Goal: Transaction & Acquisition: Book appointment/travel/reservation

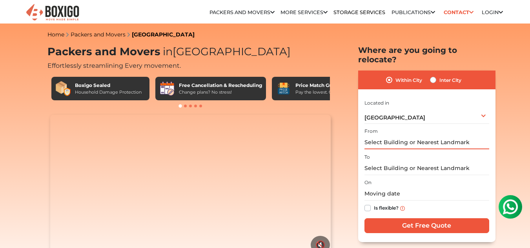
click at [396, 136] on input "text" at bounding box center [427, 143] width 125 height 14
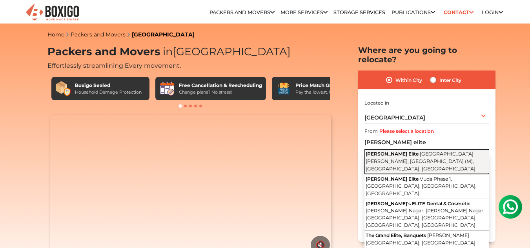
click at [405, 150] on button "Vasantha Elite Sri Maruthi Nagar Colony, Serilingampalle (M), Hyderabad, Telang…" at bounding box center [427, 162] width 125 height 25
type input "[PERSON_NAME] Elite, [GEOGRAPHIC_DATA][PERSON_NAME], [GEOGRAPHIC_DATA] (M), [GE…"
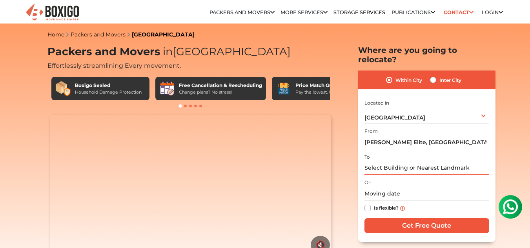
click at [399, 162] on input "text" at bounding box center [427, 169] width 125 height 14
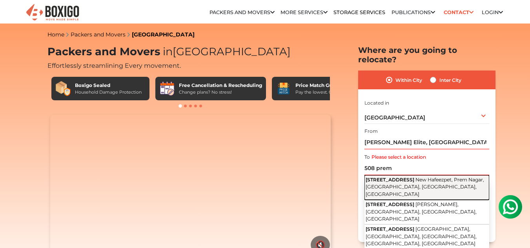
click at [401, 175] on button "508, Prem Nagar Road New Hafeezpet, Prem Nagar, Hafeezpet, Hyderabad, Telangana" at bounding box center [427, 187] width 125 height 25
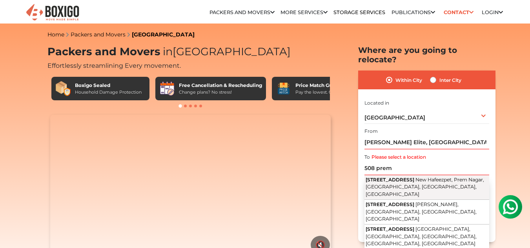
type input "[STREET_ADDRESS]"
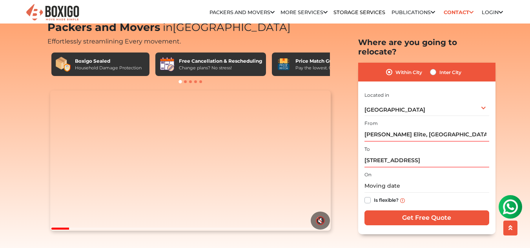
scroll to position [26, 0]
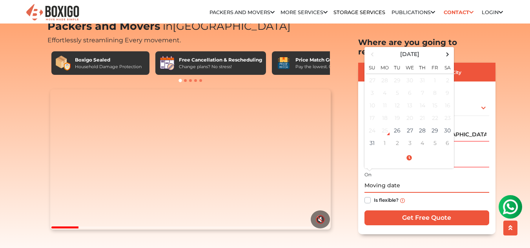
click at [380, 181] on input "text" at bounding box center [427, 186] width 125 height 14
click at [445, 124] on td "30" at bounding box center [448, 130] width 13 height 13
click at [410, 179] on input "08/30/2025 12:00 AM" at bounding box center [427, 186] width 125 height 14
click at [401, 179] on input "08/30/2025 12:00 AM" at bounding box center [427, 186] width 125 height 14
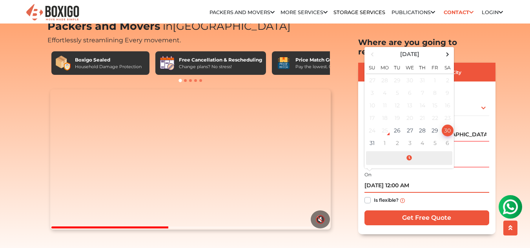
click at [410, 151] on span at bounding box center [409, 158] width 86 height 14
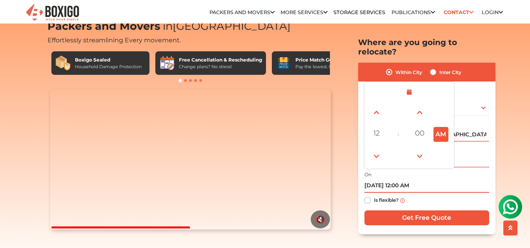
click at [440, 127] on button "AM" at bounding box center [441, 134] width 15 height 15
click at [378, 126] on span "12" at bounding box center [377, 134] width 16 height 16
click at [402, 102] on div "01" at bounding box center [399, 112] width 21 height 21
type input "08/30/2025 1:00 PM"
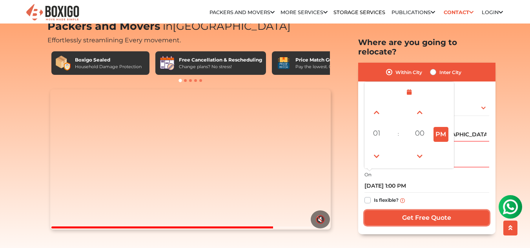
click at [403, 211] on input "Get Free Quote" at bounding box center [427, 218] width 125 height 15
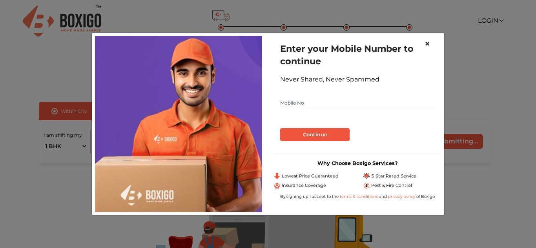
click at [429, 45] on span "×" at bounding box center [427, 43] width 5 height 11
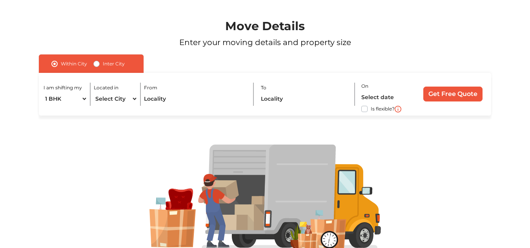
scroll to position [79, 0]
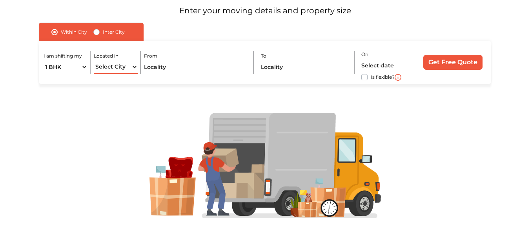
click at [118, 67] on select "Select City [GEOGRAPHIC_DATA] [GEOGRAPHIC_DATA] [GEOGRAPHIC_DATA] [GEOGRAPHIC_D…" at bounding box center [116, 67] width 44 height 14
select select "[GEOGRAPHIC_DATA]"
click at [94, 60] on select "Select City [GEOGRAPHIC_DATA] [GEOGRAPHIC_DATA] [GEOGRAPHIC_DATA] [GEOGRAPHIC_D…" at bounding box center [116, 67] width 44 height 14
click at [175, 68] on input "text" at bounding box center [196, 67] width 104 height 14
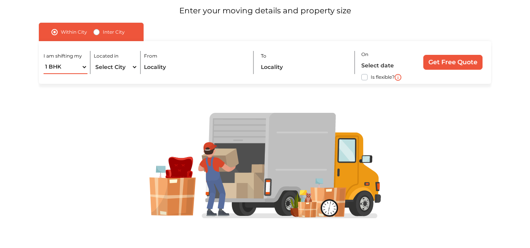
click at [74, 67] on select "1 BHK 2 BHK 3 BHK 3 + BHK FEW ITEMS" at bounding box center [66, 67] width 44 height 14
click at [188, 68] on input "text" at bounding box center [196, 67] width 104 height 14
type input "b"
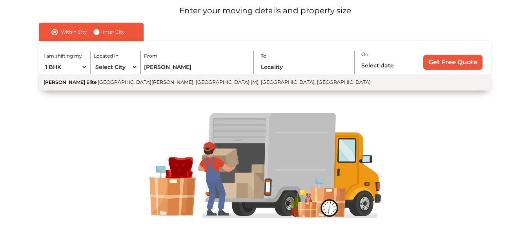
click at [132, 82] on span "[GEOGRAPHIC_DATA][PERSON_NAME], [GEOGRAPHIC_DATA] (M), [GEOGRAPHIC_DATA], [GEOG…" at bounding box center [234, 82] width 273 height 6
type input "[PERSON_NAME] Elite, [GEOGRAPHIC_DATA][PERSON_NAME], [GEOGRAPHIC_DATA] (M), [GE…"
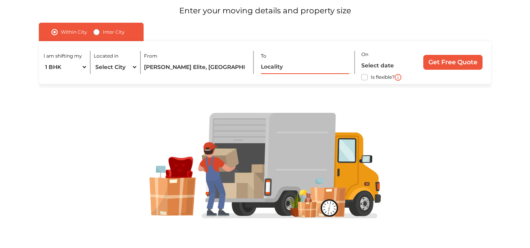
click at [277, 67] on input "text" at bounding box center [305, 67] width 89 height 14
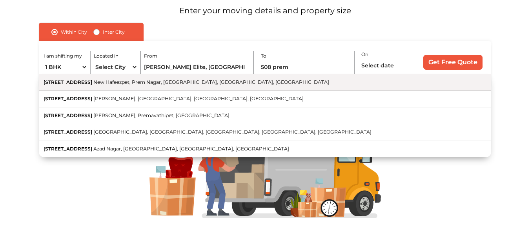
click at [173, 82] on span "New Hafeezpet, Prem Nagar, [GEOGRAPHIC_DATA], [GEOGRAPHIC_DATA], [GEOGRAPHIC_DA…" at bounding box center [211, 82] width 236 height 6
type input "[STREET_ADDRESS]"
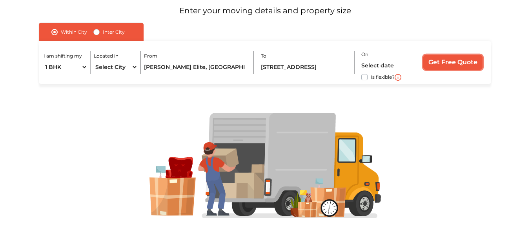
click at [448, 62] on input "Get Free Quote" at bounding box center [452, 62] width 59 height 15
